Goal: Information Seeking & Learning: Check status

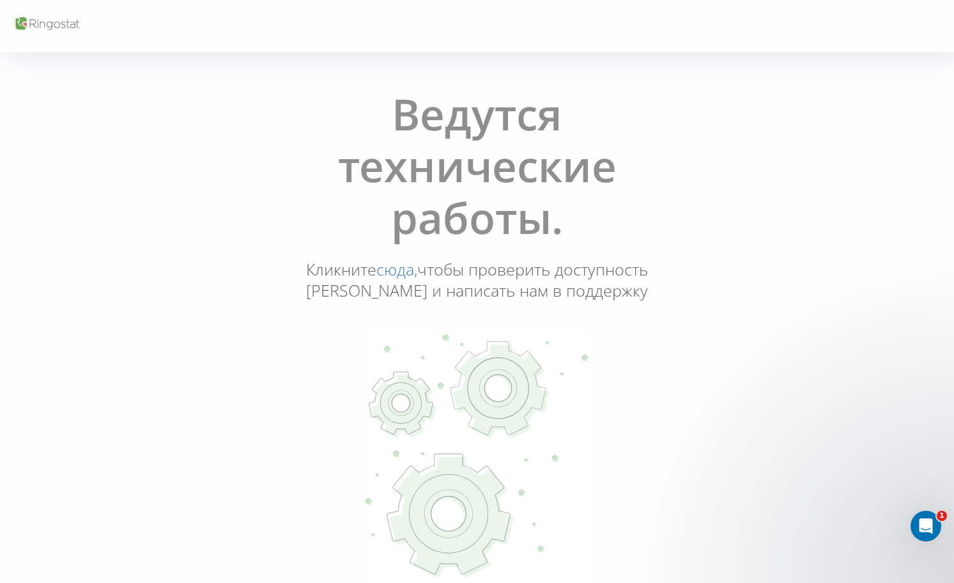
click at [417, 271] on link "сюда," at bounding box center [396, 269] width 41 height 22
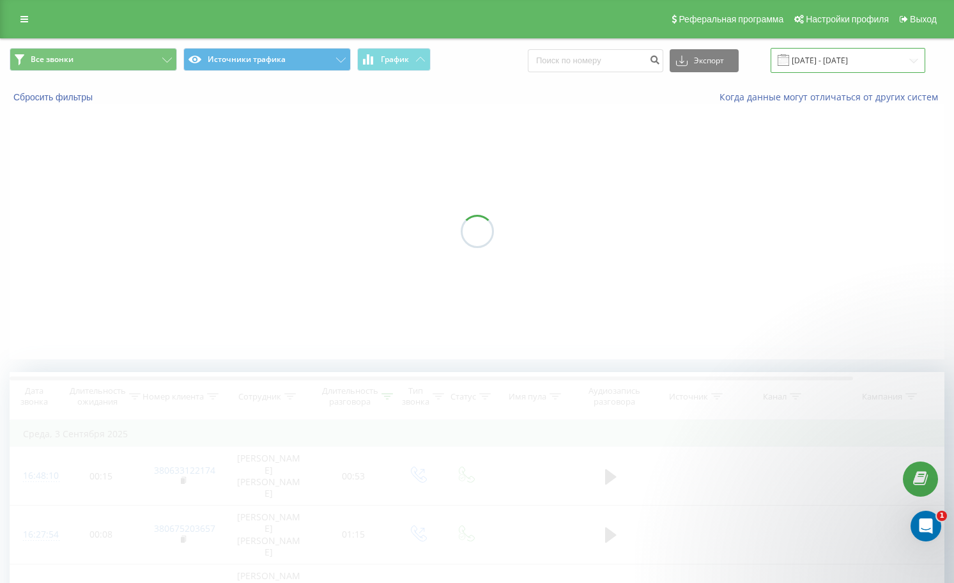
click at [822, 63] on input "03.09.2025 - 03.09.2025" at bounding box center [848, 60] width 155 height 25
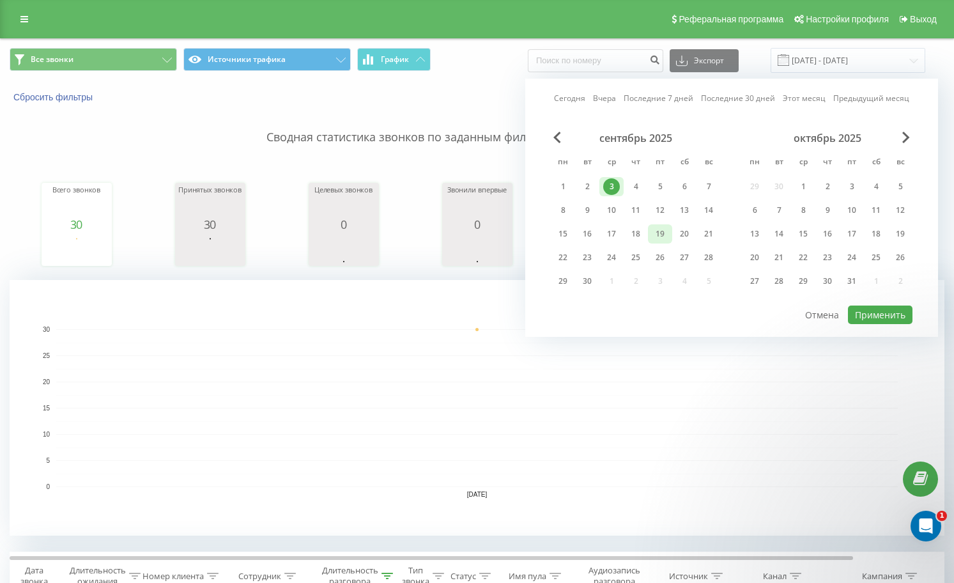
click at [665, 237] on div "19" at bounding box center [660, 234] width 17 height 17
click at [905, 314] on button "Применить" at bounding box center [880, 314] width 65 height 19
type input "[DATE] - [DATE]"
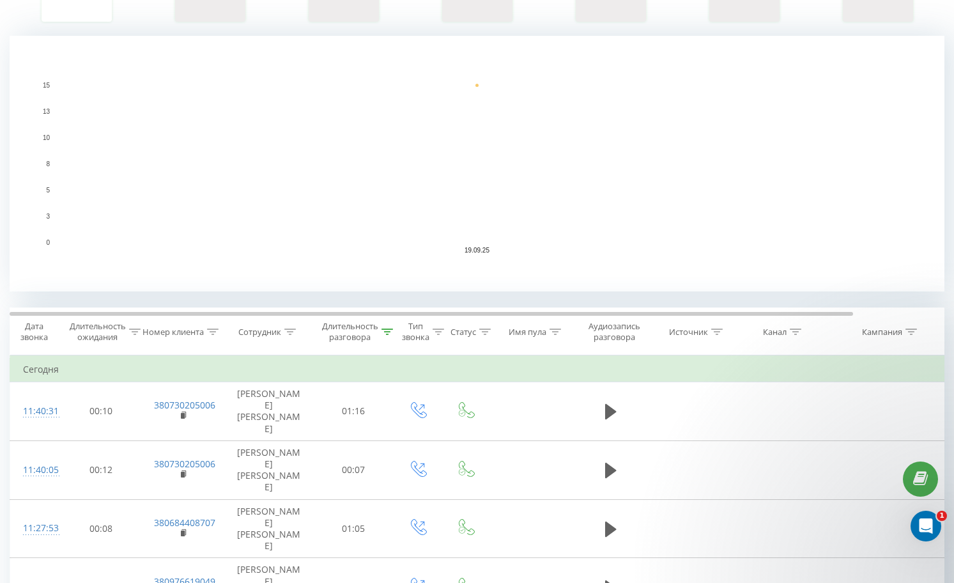
scroll to position [256, 0]
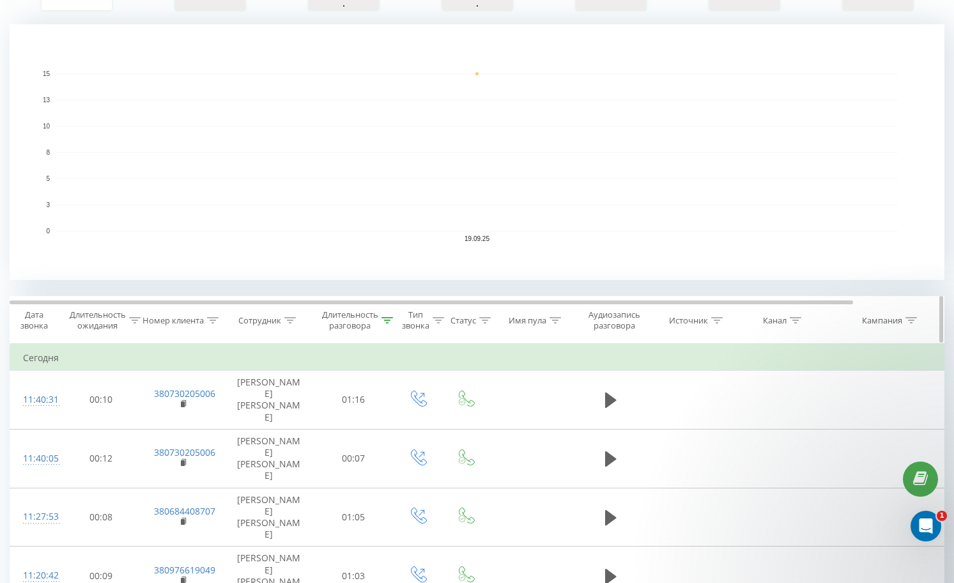
click at [392, 320] on icon at bounding box center [387, 320] width 12 height 6
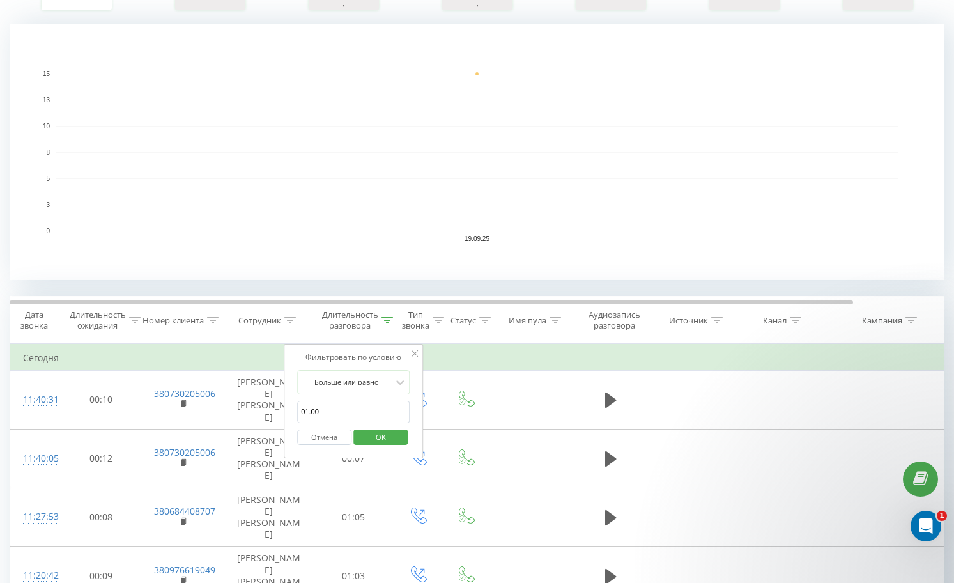
click at [346, 414] on input "01.00" at bounding box center [353, 412] width 112 height 22
drag, startPoint x: 337, startPoint y: 415, endPoint x: 307, endPoint y: 412, distance: 29.6
click at [307, 412] on input "01.00" at bounding box center [353, 412] width 112 height 22
type input "01:00"
click at [390, 437] on span "OK" at bounding box center [381, 437] width 36 height 20
